Goal: Download file/media

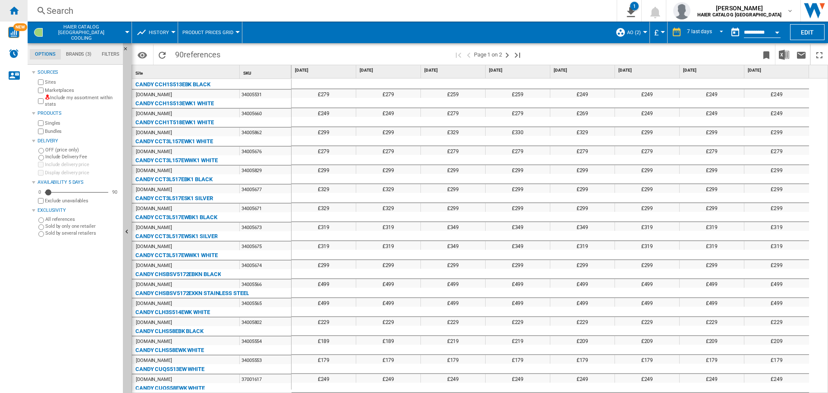
click at [4, 10] on div "Home" at bounding box center [14, 11] width 28 height 22
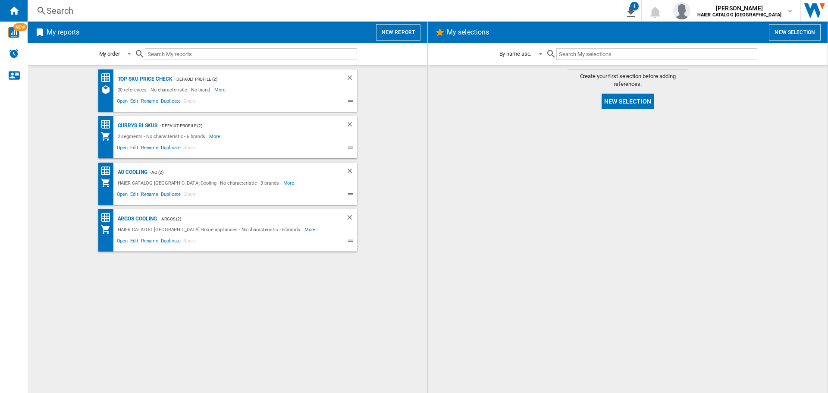
click at [142, 219] on div "Argos Cooling" at bounding box center [137, 218] width 42 height 11
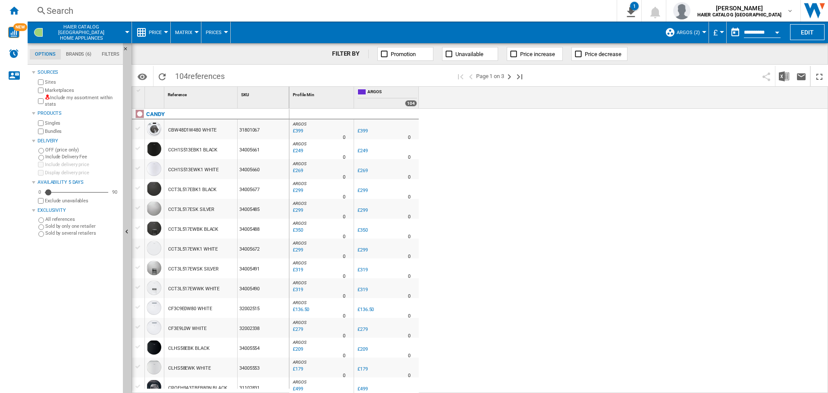
click at [151, 28] on button "Price" at bounding box center [157, 33] width 17 height 22
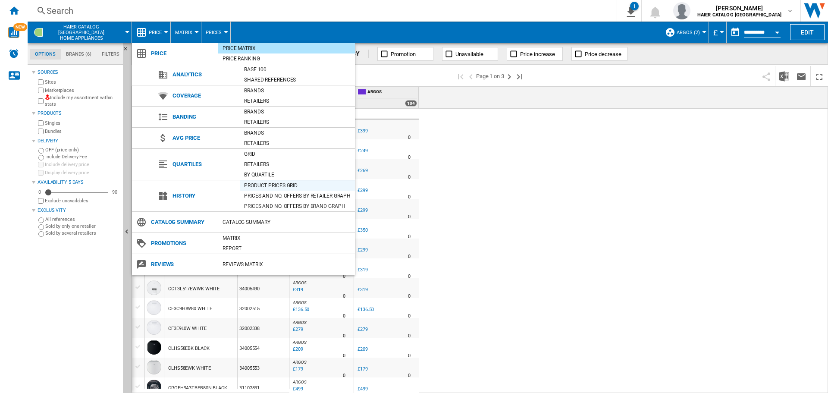
click at [263, 184] on div "Product prices grid" at bounding box center [297, 185] width 115 height 9
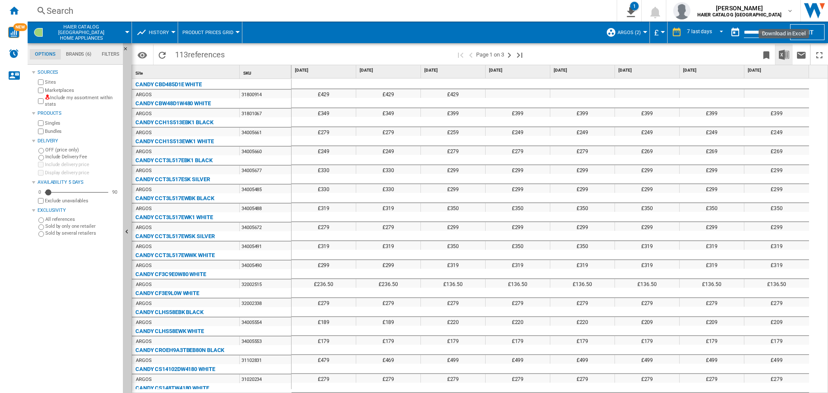
click at [782, 53] on img "Download in Excel" at bounding box center [783, 55] width 10 height 10
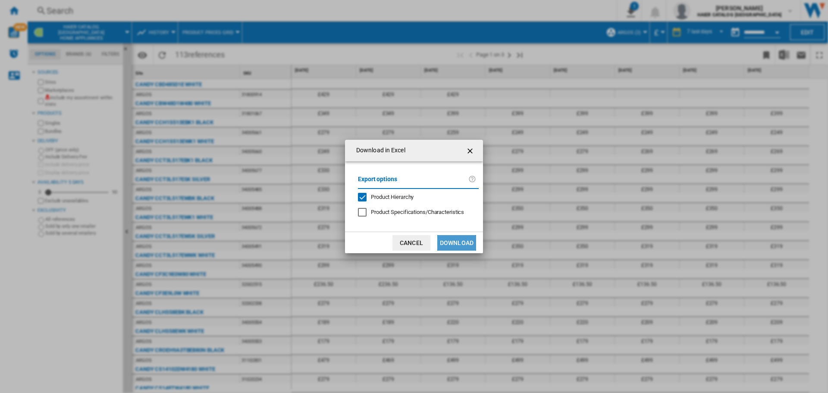
click at [453, 239] on button "Download" at bounding box center [456, 243] width 39 height 16
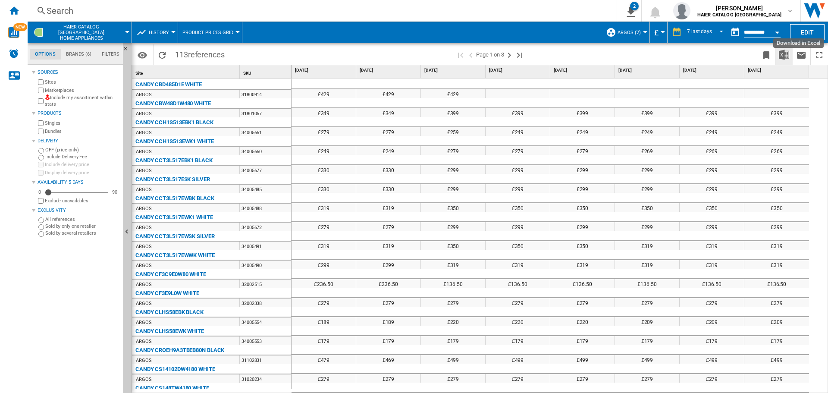
click at [781, 50] on img "Download in Excel" at bounding box center [783, 55] width 10 height 10
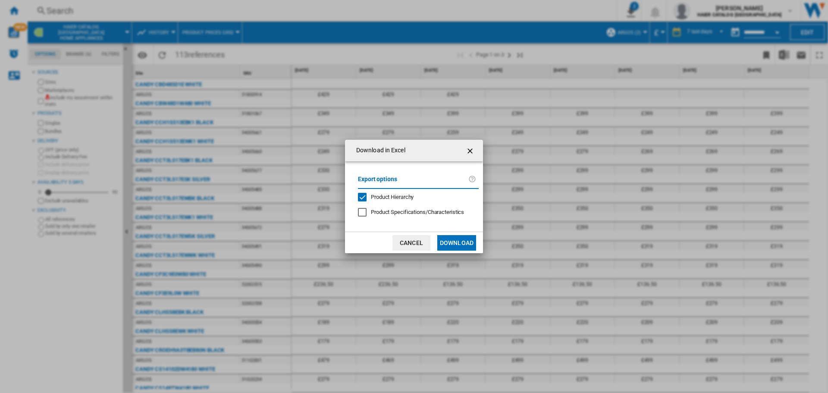
click at [461, 242] on button "Download" at bounding box center [456, 243] width 39 height 16
